Goal: Find specific fact: Find specific fact

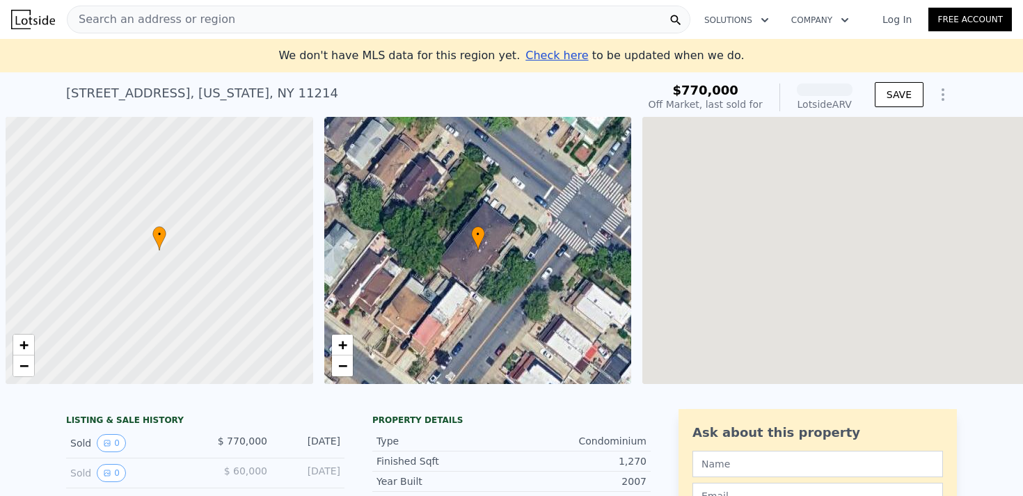
scroll to position [0, 6]
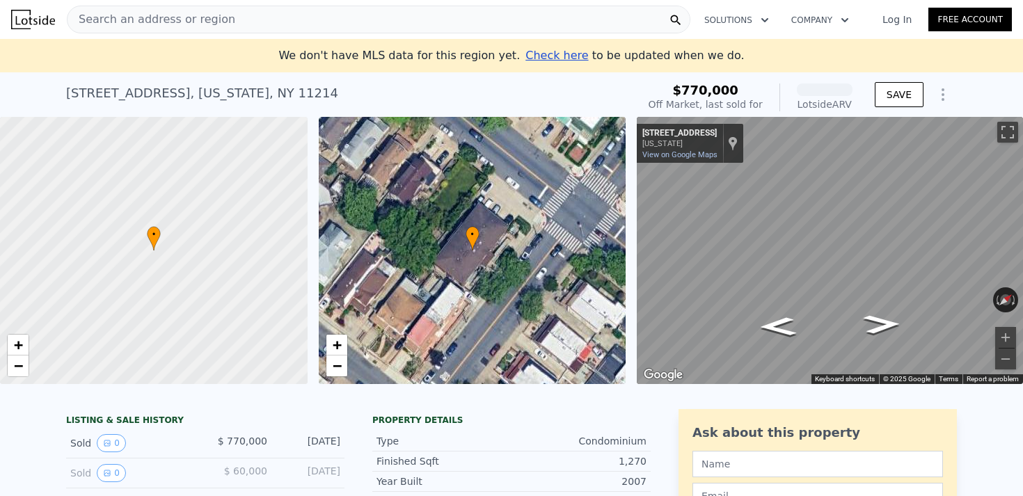
click at [157, 15] on span "Search an address or region" at bounding box center [152, 19] width 168 height 17
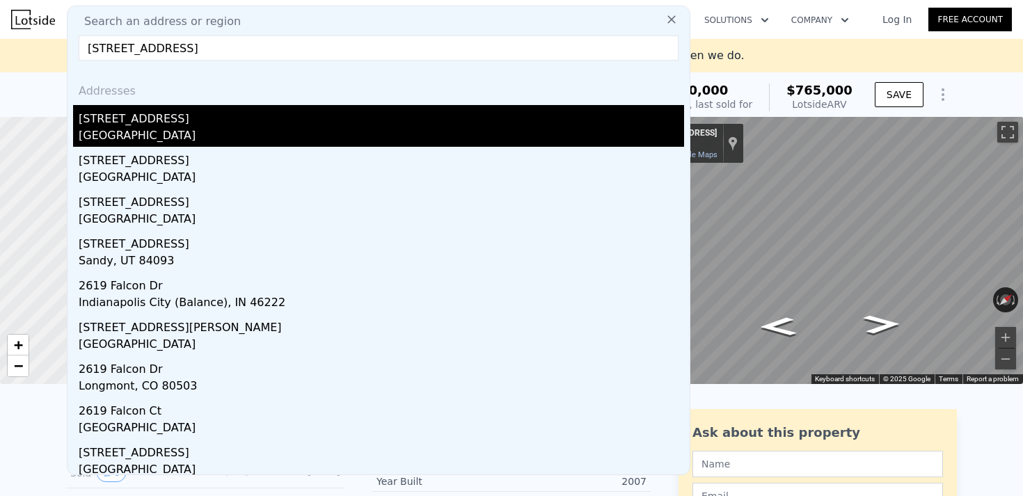
type input "[STREET_ADDRESS]"
click at [123, 136] on div "[GEOGRAPHIC_DATA]" at bounding box center [382, 136] width 606 height 19
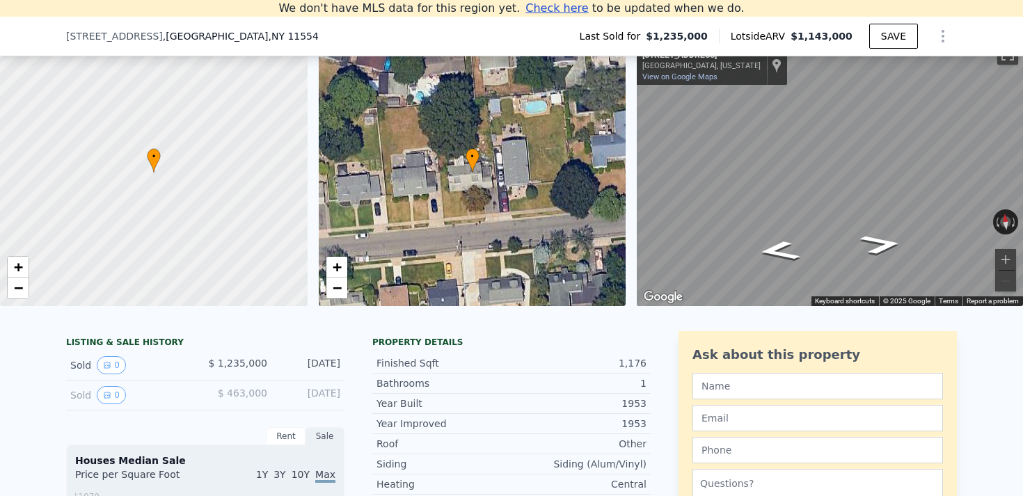
scroll to position [180, 0]
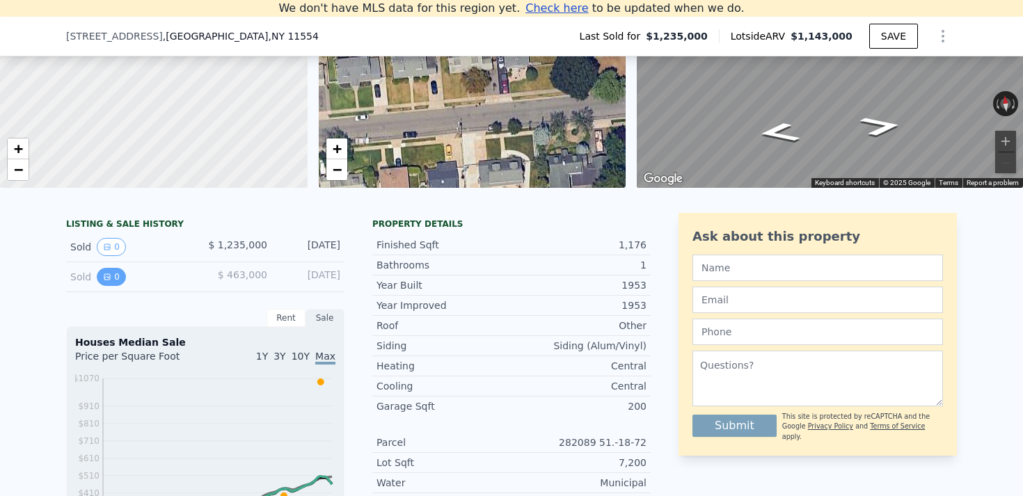
click at [118, 281] on button "0" at bounding box center [111, 277] width 29 height 18
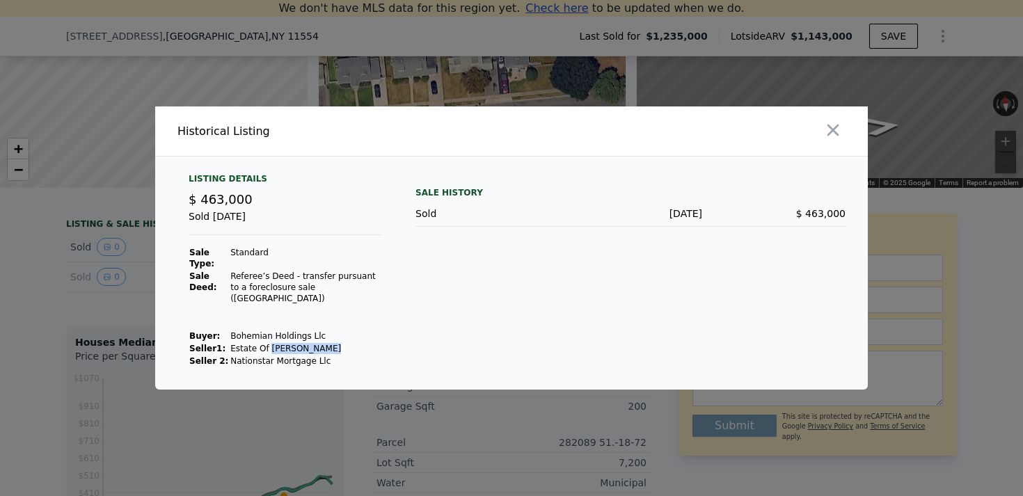
drag, startPoint x: 267, startPoint y: 342, endPoint x: 340, endPoint y: 340, distance: 72.4
click at [340, 342] on td "Estate Of [PERSON_NAME]" at bounding box center [306, 348] width 152 height 13
copy td "[PERSON_NAME]"
drag, startPoint x: 228, startPoint y: 329, endPoint x: 345, endPoint y: 330, distance: 116.9
click at [345, 330] on td "Bohemian Holdings Llc" at bounding box center [306, 336] width 152 height 13
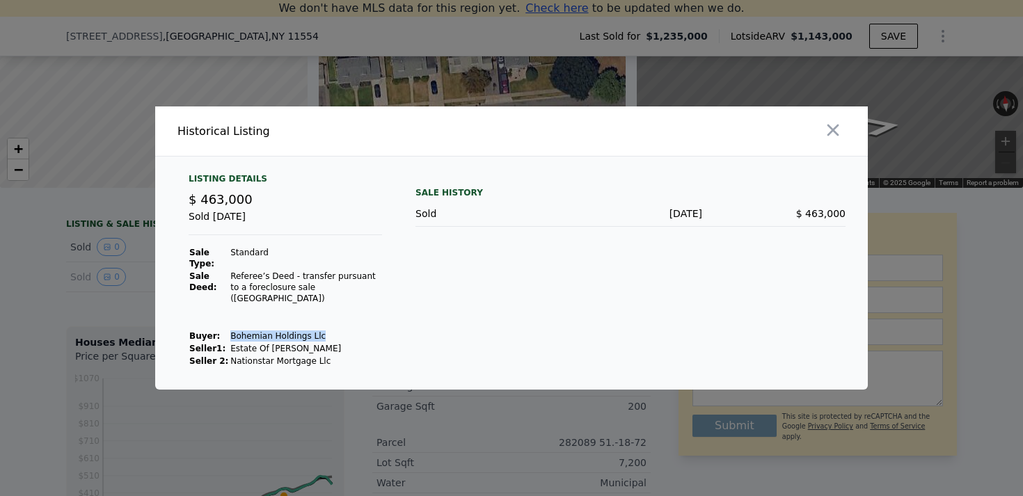
copy td "Bohemian Holdings Llc"
click at [841, 132] on icon "button" at bounding box center [832, 129] width 19 height 19
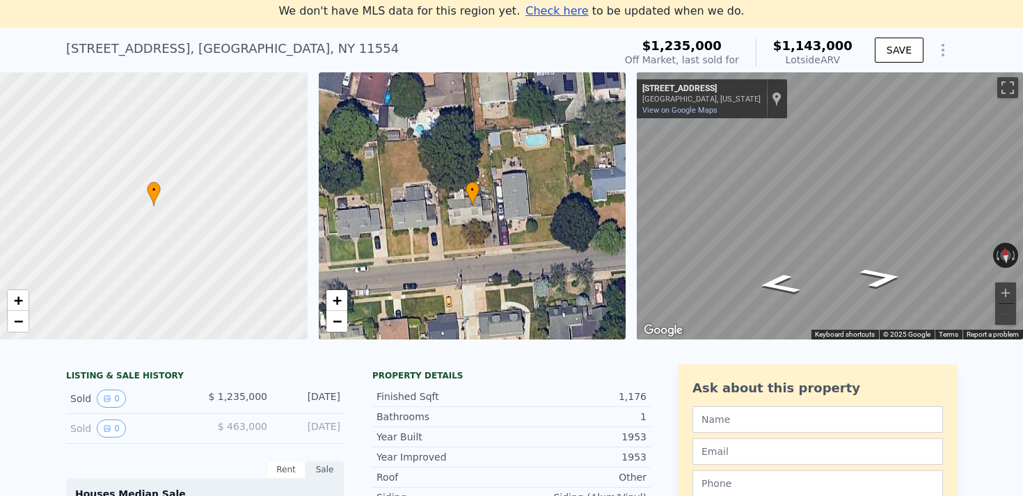
scroll to position [46, 0]
